Goal: Find contact information: Find contact information

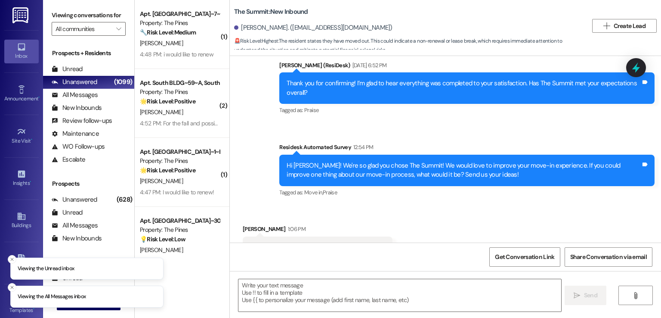
scroll to position [2353, 0]
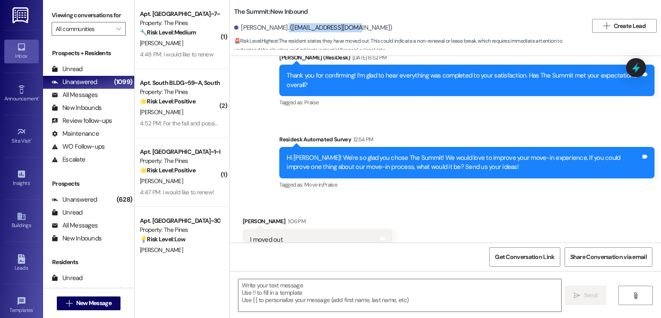
drag, startPoint x: 271, startPoint y: 26, endPoint x: 337, endPoint y: 28, distance: 66.3
click at [337, 28] on div "Rachel Post. (rachelpost11@gmail.com)" at bounding box center [313, 27] width 158 height 9
copy div "rachelpost11@gmail.com"
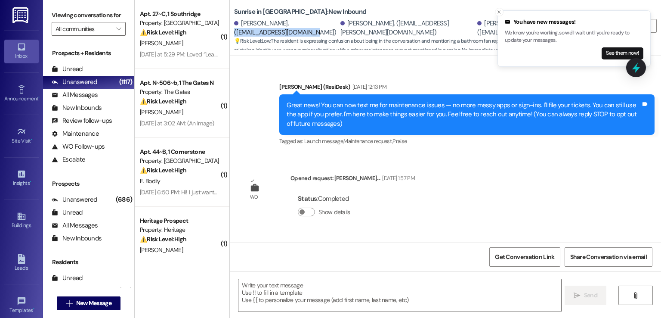
scroll to position [1201, 0]
